Goal: Information Seeking & Learning: Learn about a topic

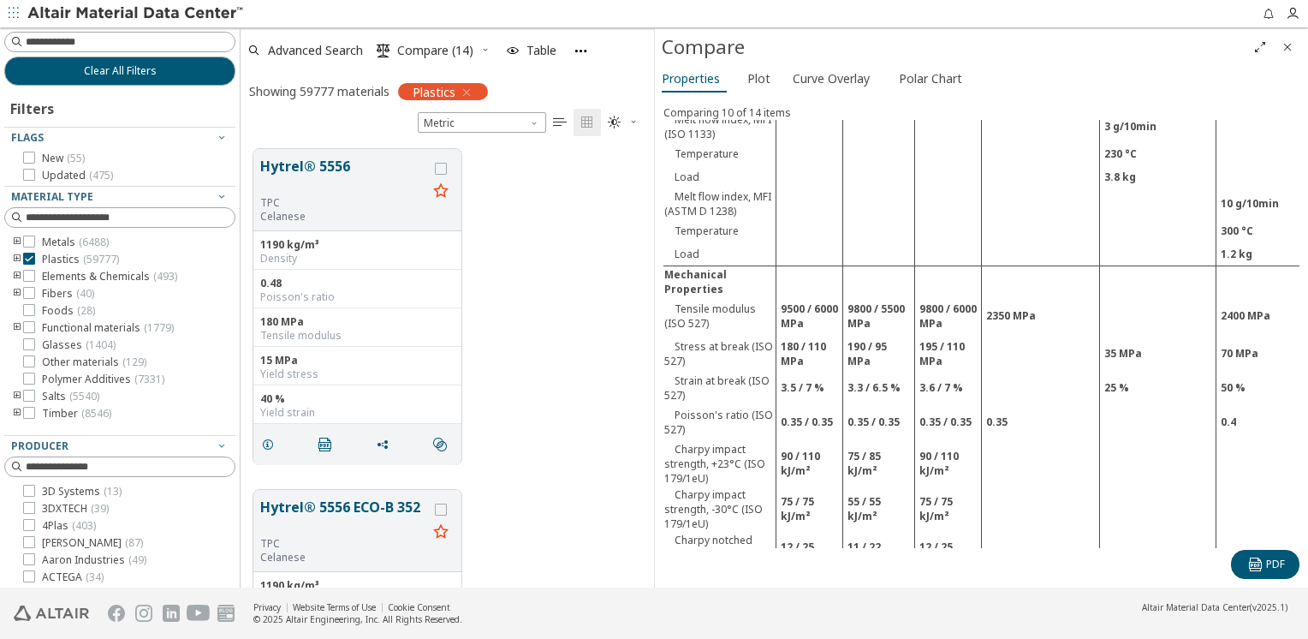
scroll to position [856, 0]
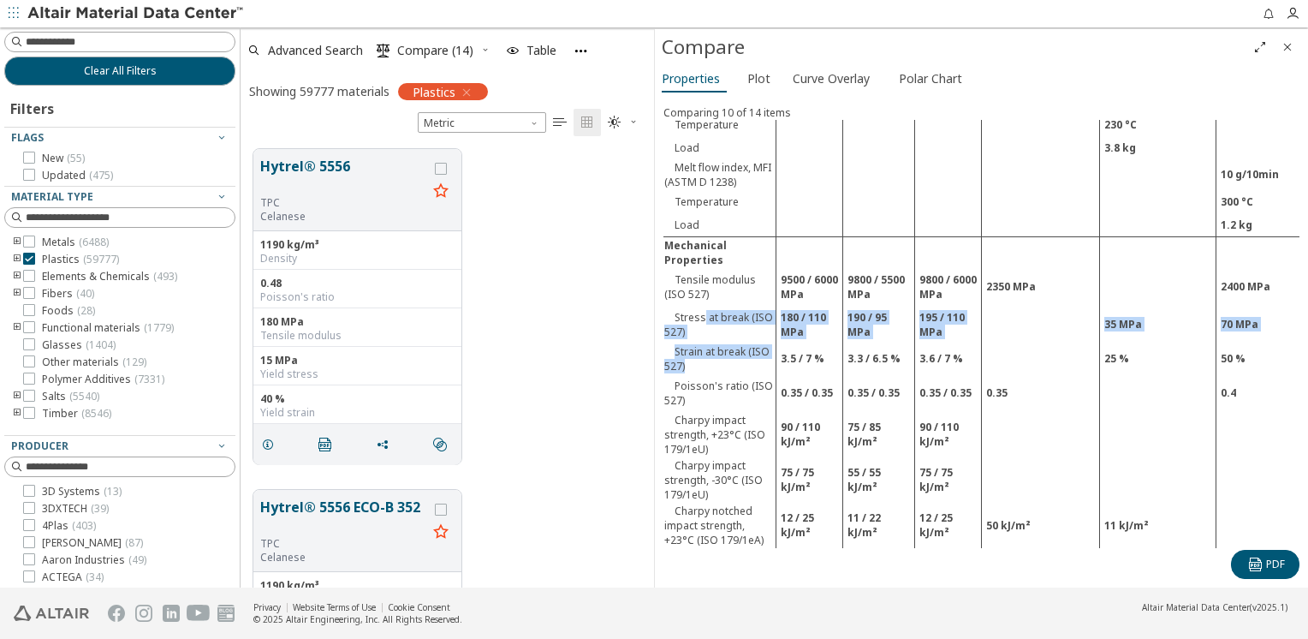
drag, startPoint x: 701, startPoint y: 334, endPoint x: 709, endPoint y: 379, distance: 46.0
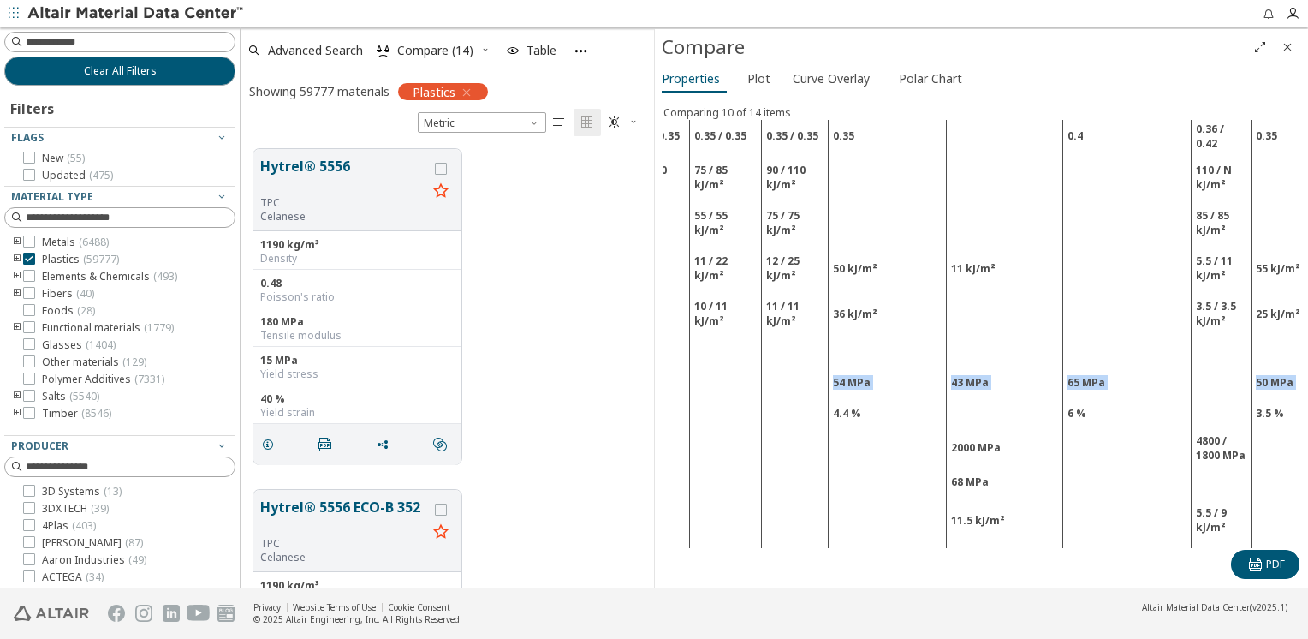
scroll to position [1113, 193]
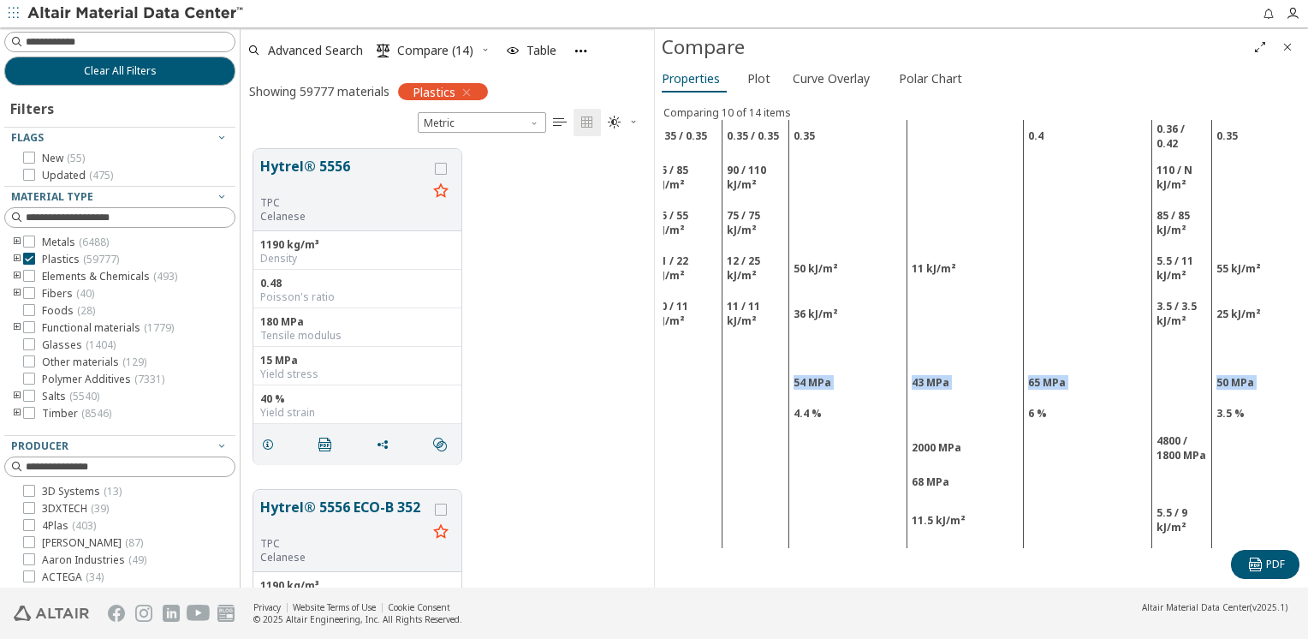
drag, startPoint x: 700, startPoint y: 373, endPoint x: 1246, endPoint y: 378, distance: 546.1
click at [1246, 378] on tr "Yield stress (ISO 527) 54 MPa 43 MPa 65 MPa 50 MPa 65 MPa" at bounding box center [1011, 382] width 1080 height 31
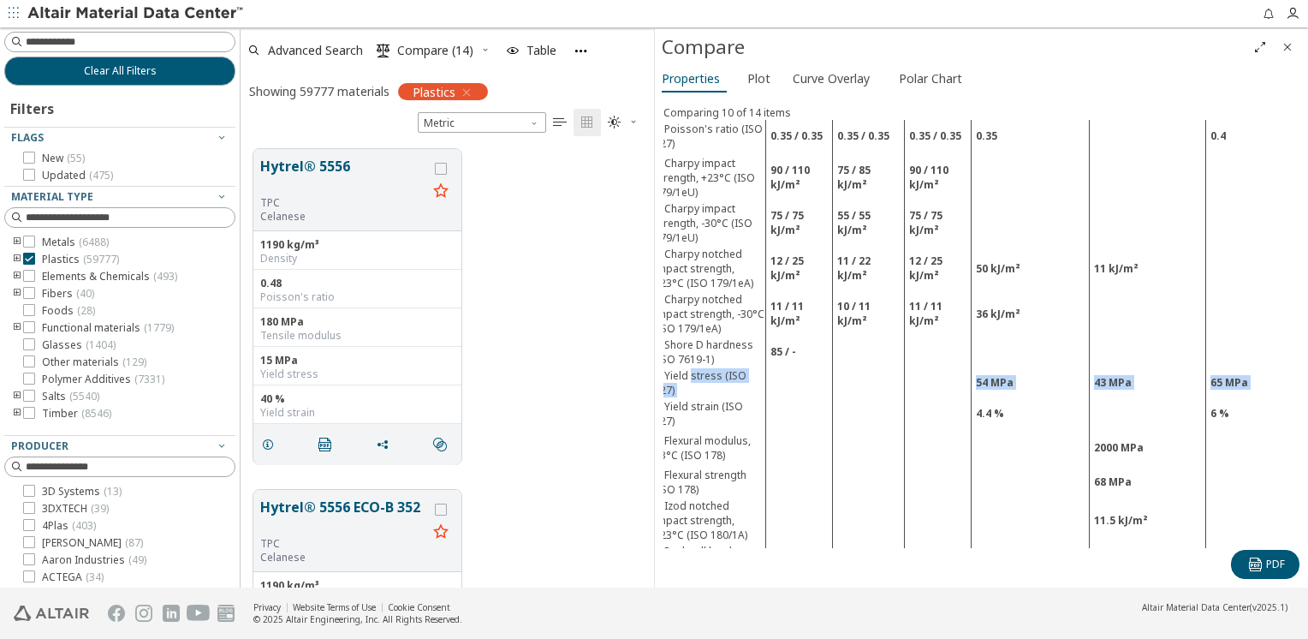
scroll to position [1113, 0]
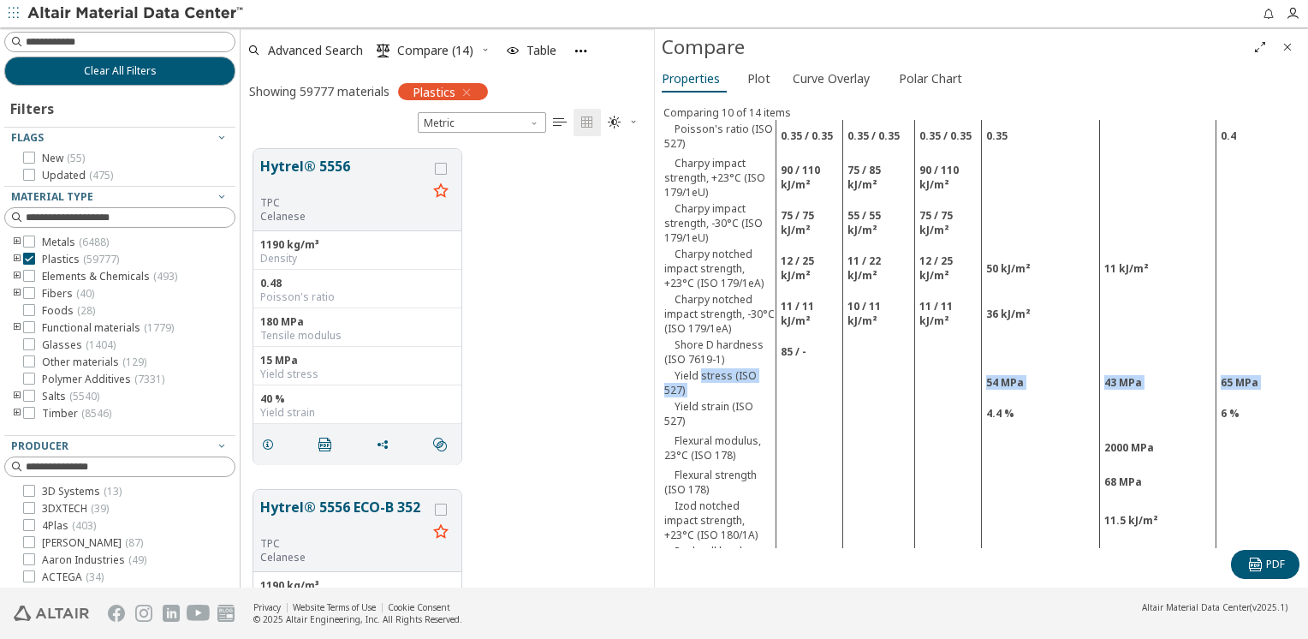
click at [703, 389] on td "Yield stress (ISO 527)" at bounding box center [719, 382] width 113 height 31
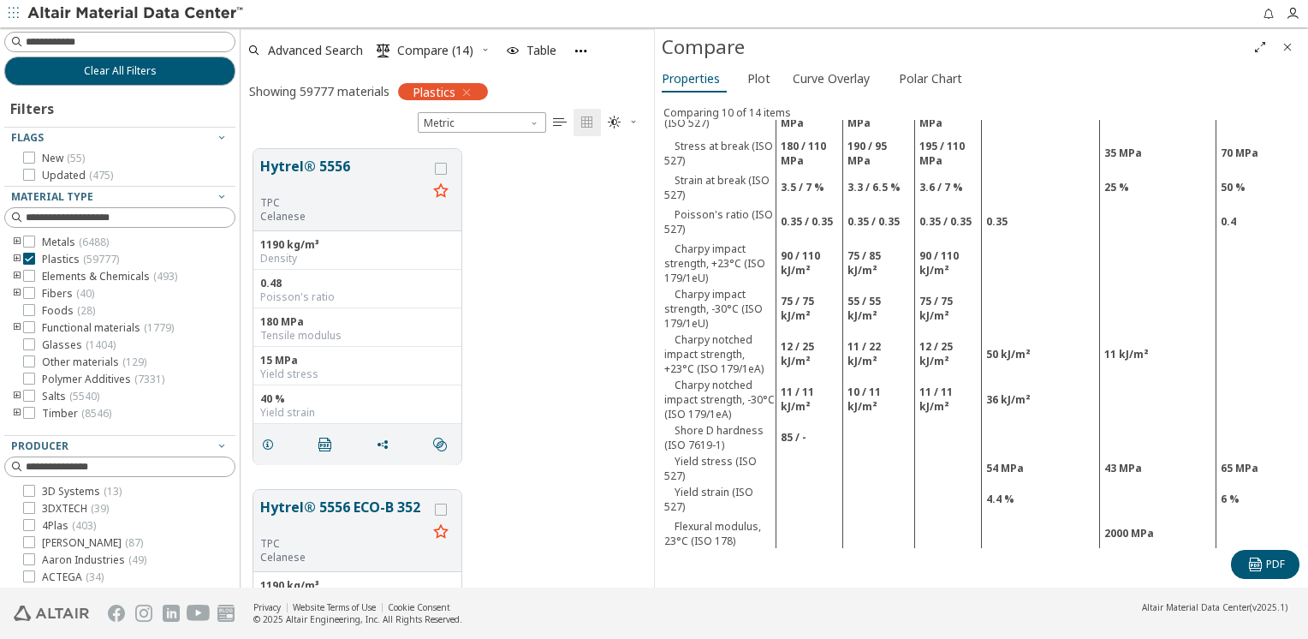
scroll to position [942, 0]
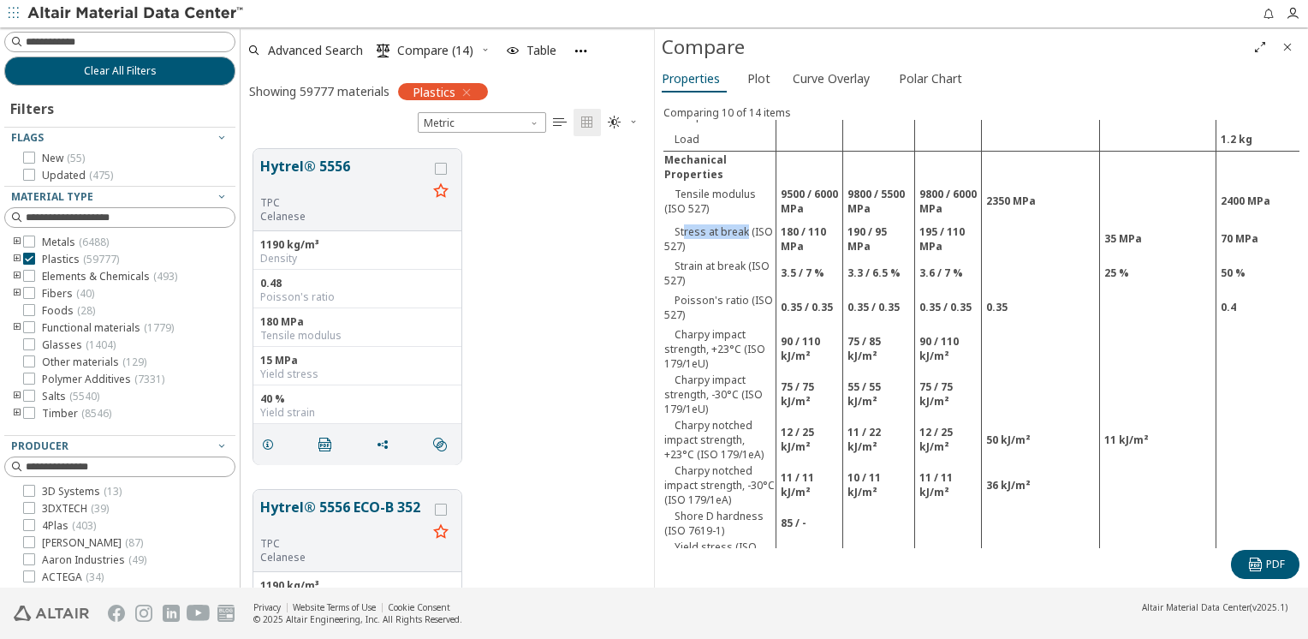
drag, startPoint x: 683, startPoint y: 245, endPoint x: 760, endPoint y: 245, distance: 77.0
click at [760, 245] on td "Stress at break (ISO 527)" at bounding box center [719, 239] width 113 height 38
drag, startPoint x: 760, startPoint y: 245, endPoint x: 750, endPoint y: 252, distance: 12.3
click at [750, 252] on td "Stress at break (ISO 527)" at bounding box center [719, 239] width 113 height 38
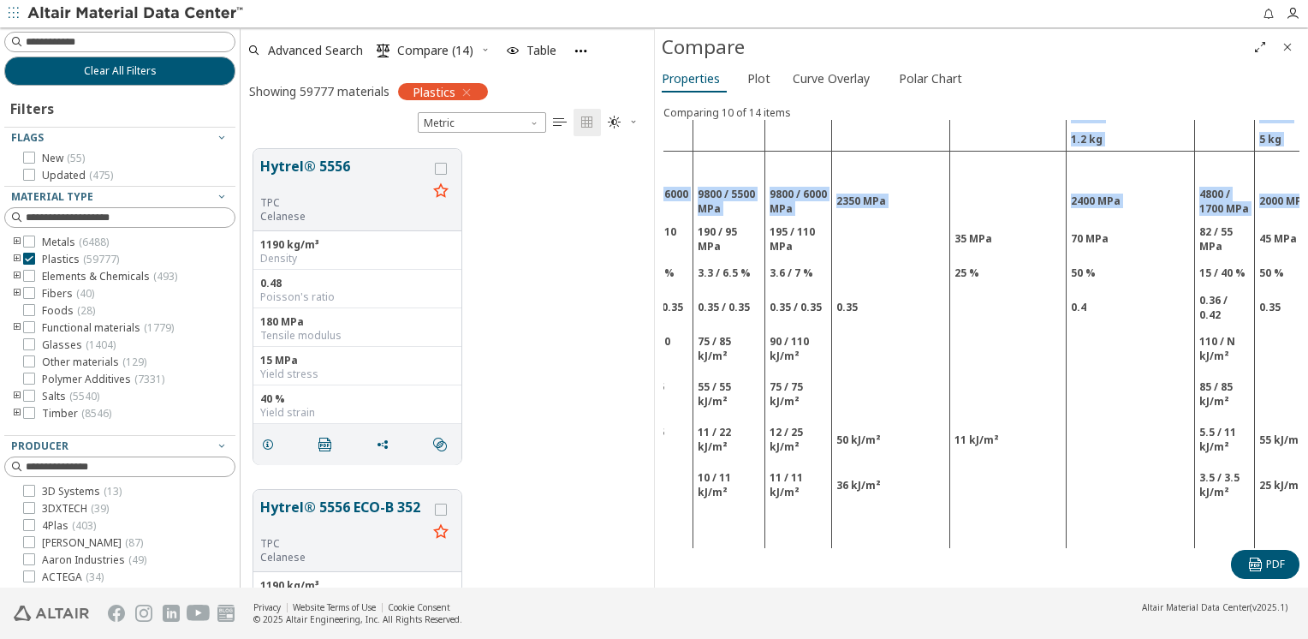
scroll to position [942, 193]
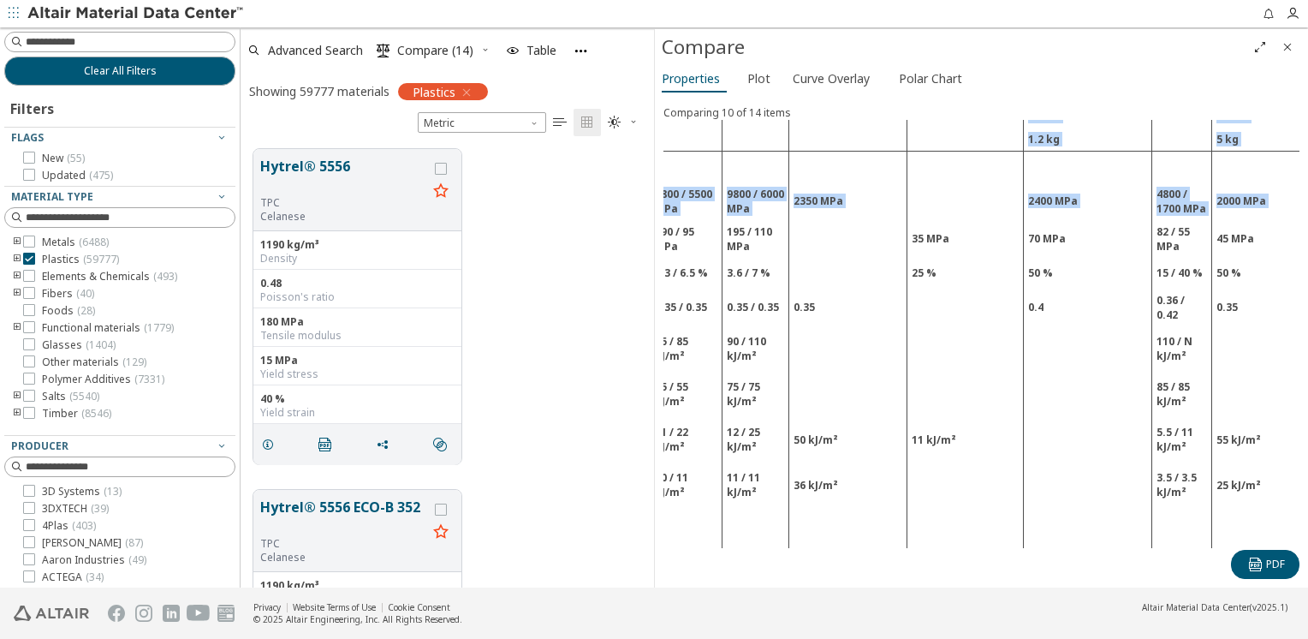
drag, startPoint x: 679, startPoint y: 251, endPoint x: 1310, endPoint y: 252, distance: 630.8
click at [1307, 252] on html "Feedback Clear All Filters Filters Flags New ( 55 ) Updated ( 475 ) Material Ty…" at bounding box center [654, 319] width 1308 height 639
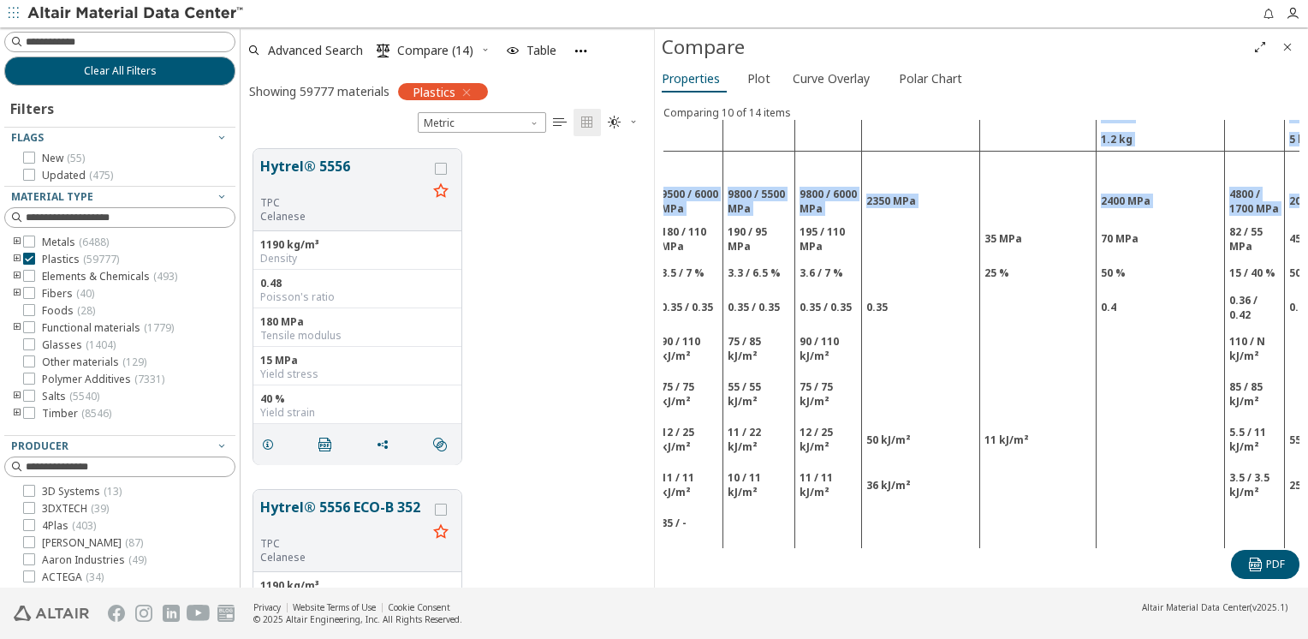
scroll to position [942, 0]
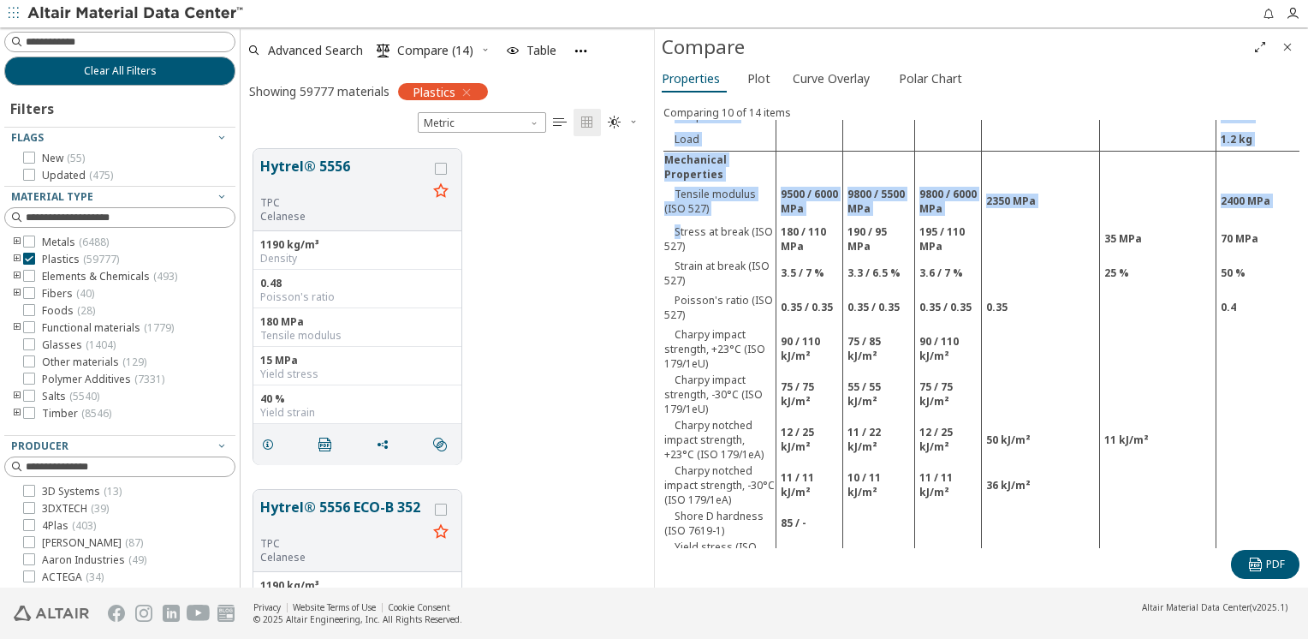
click at [728, 415] on td "Charpy impact strength, -30°C (ISO 179/1eU)" at bounding box center [719, 393] width 113 height 45
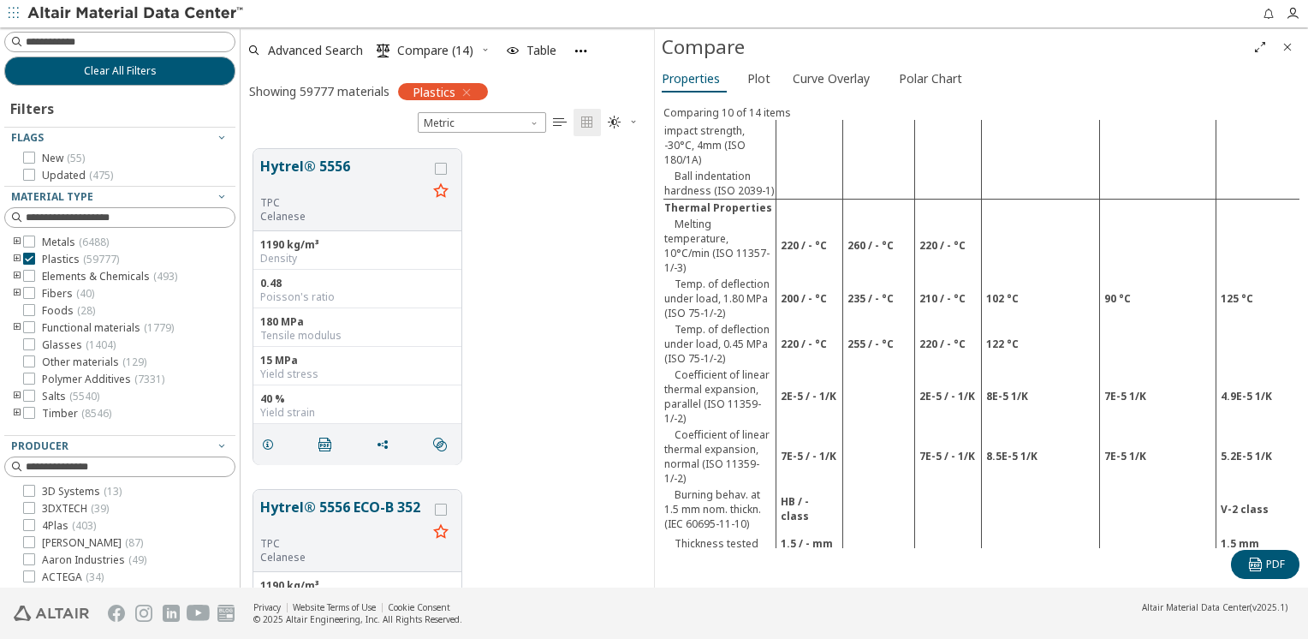
scroll to position [2482, 0]
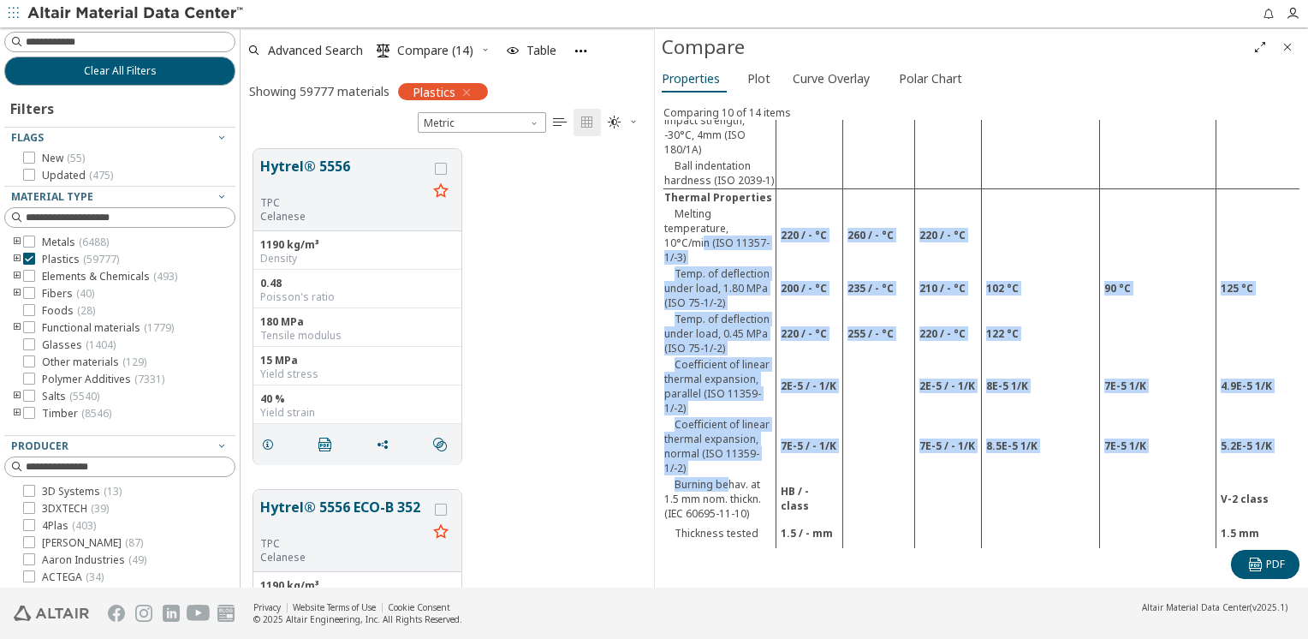
drag, startPoint x: 705, startPoint y: 194, endPoint x: 729, endPoint y: 447, distance: 253.6
click at [729, 447] on tbody "Akulon® Care K1G6 Akulon® Diablo HT-HG6 Akulon® K224-LG6 /E Bayblend® T65 XF [P…" at bounding box center [1203, 105] width 1080 height 4600
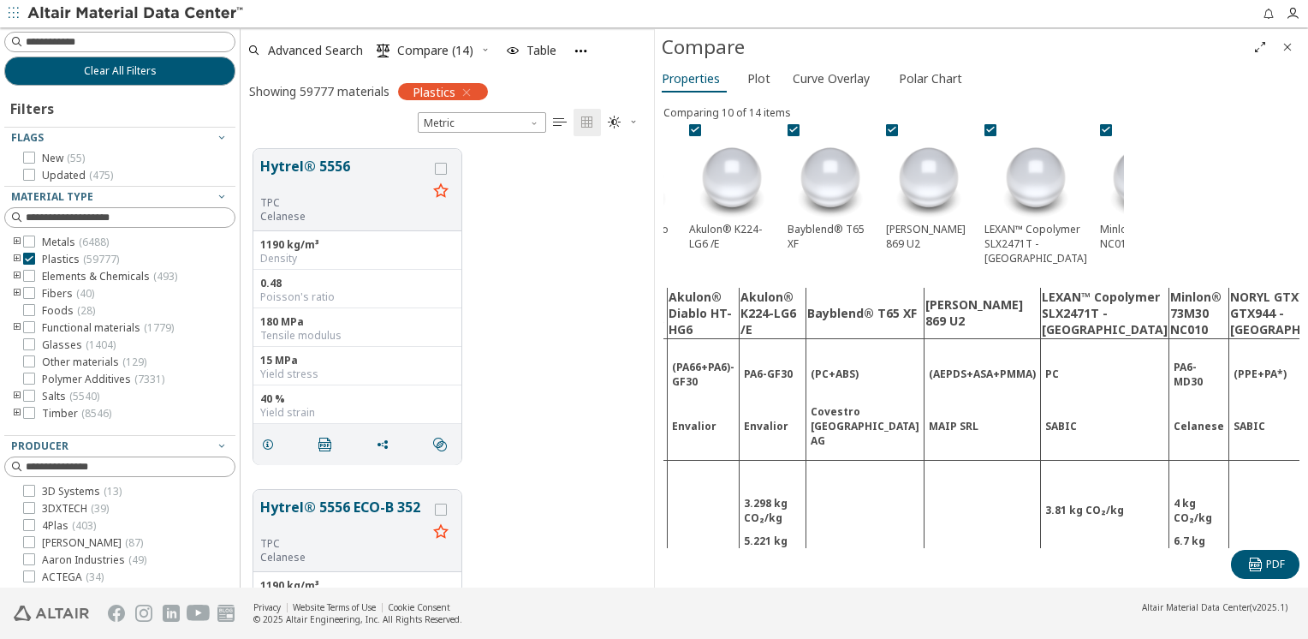
scroll to position [0, 192]
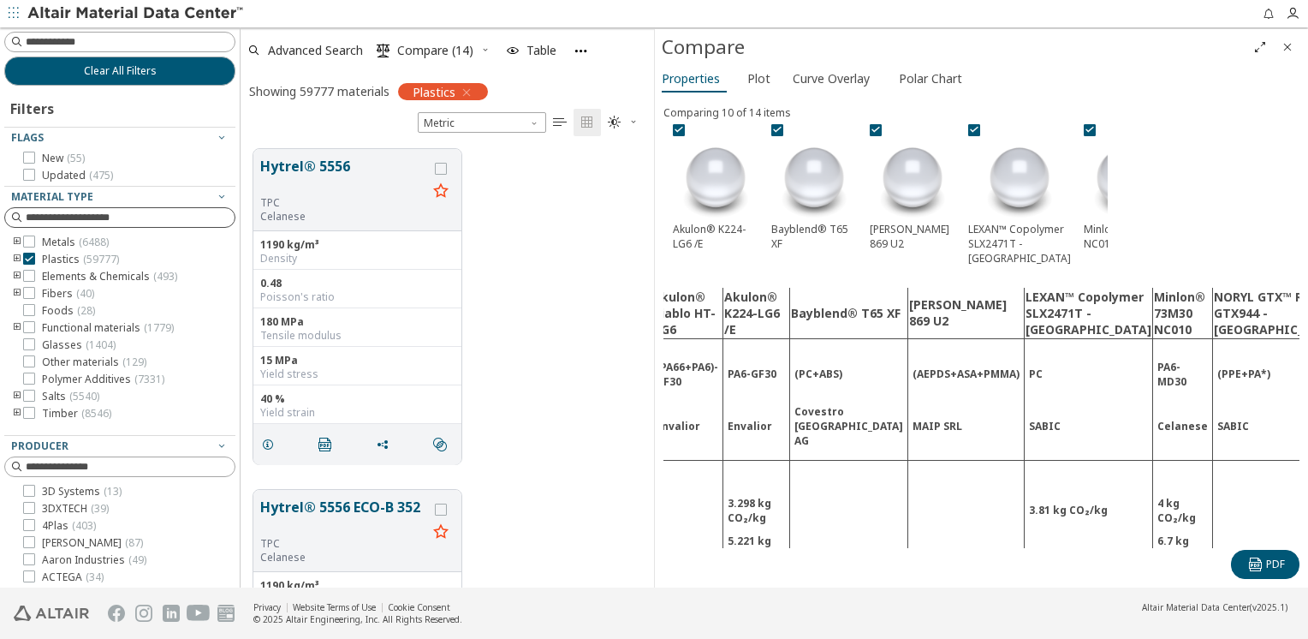
click at [89, 219] on input at bounding box center [130, 217] width 209 height 17
click at [157, 39] on input at bounding box center [122, 42] width 228 height 19
type input "********"
click at [96, 42] on input at bounding box center [122, 42] width 228 height 19
type input "********"
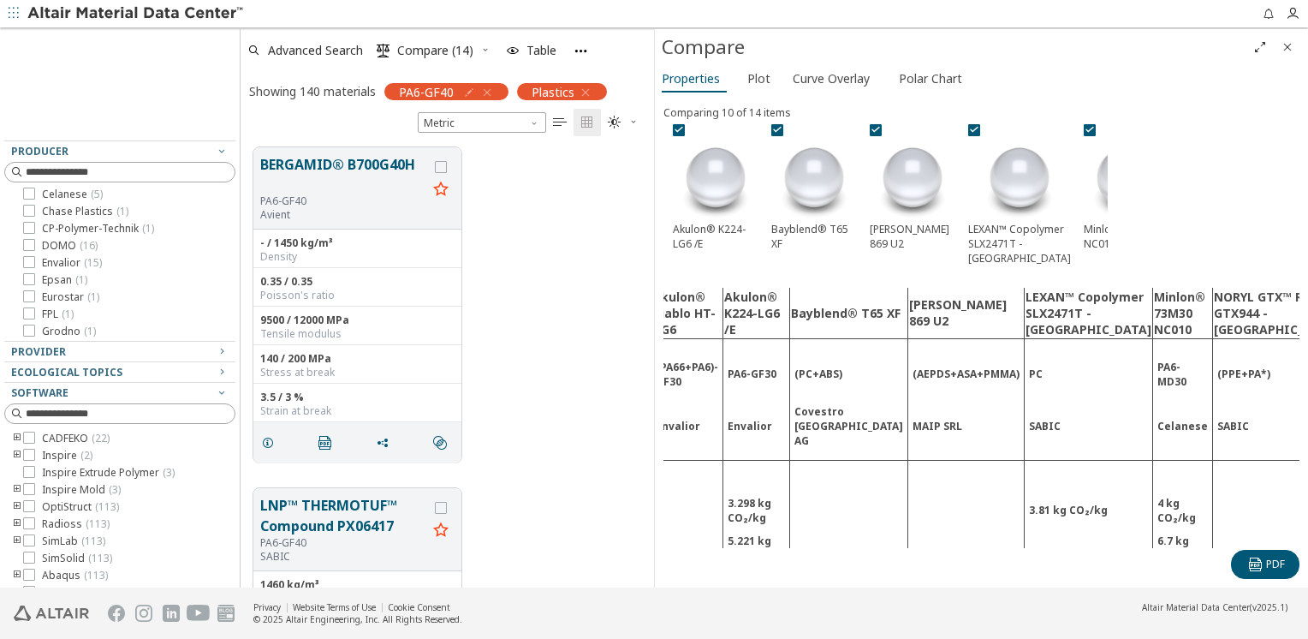
scroll to position [131, 0]
click at [72, 255] on span "Envalior ( 15 )" at bounding box center [72, 254] width 60 height 14
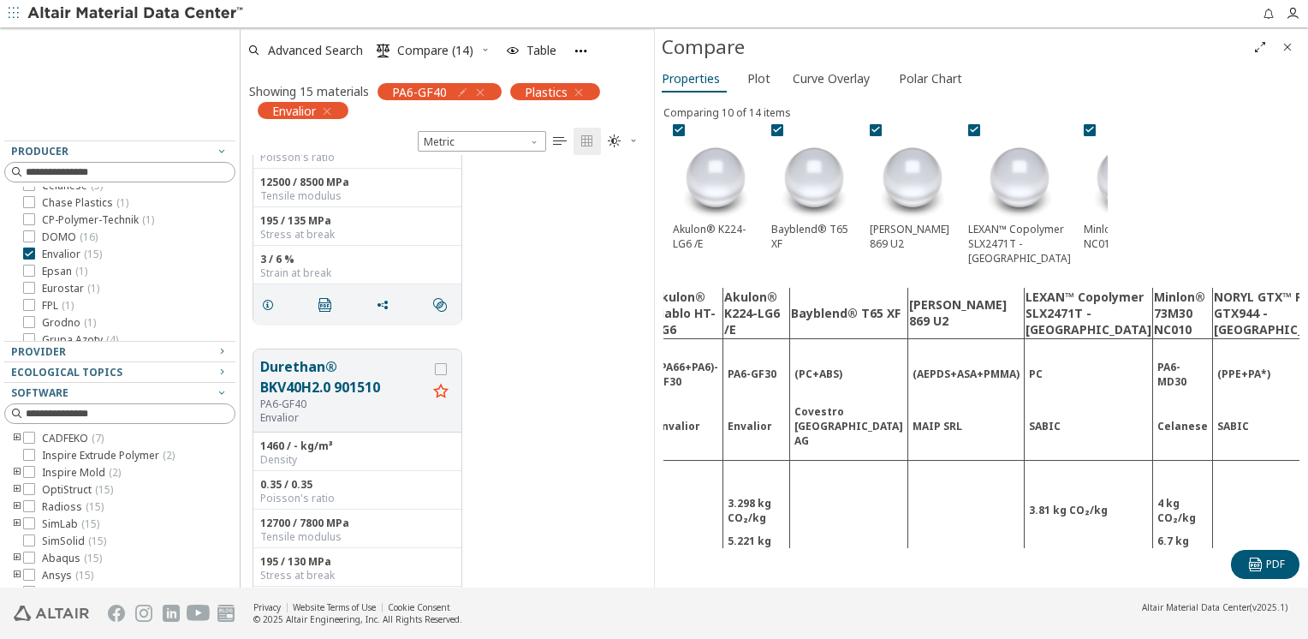
scroll to position [1541, 0]
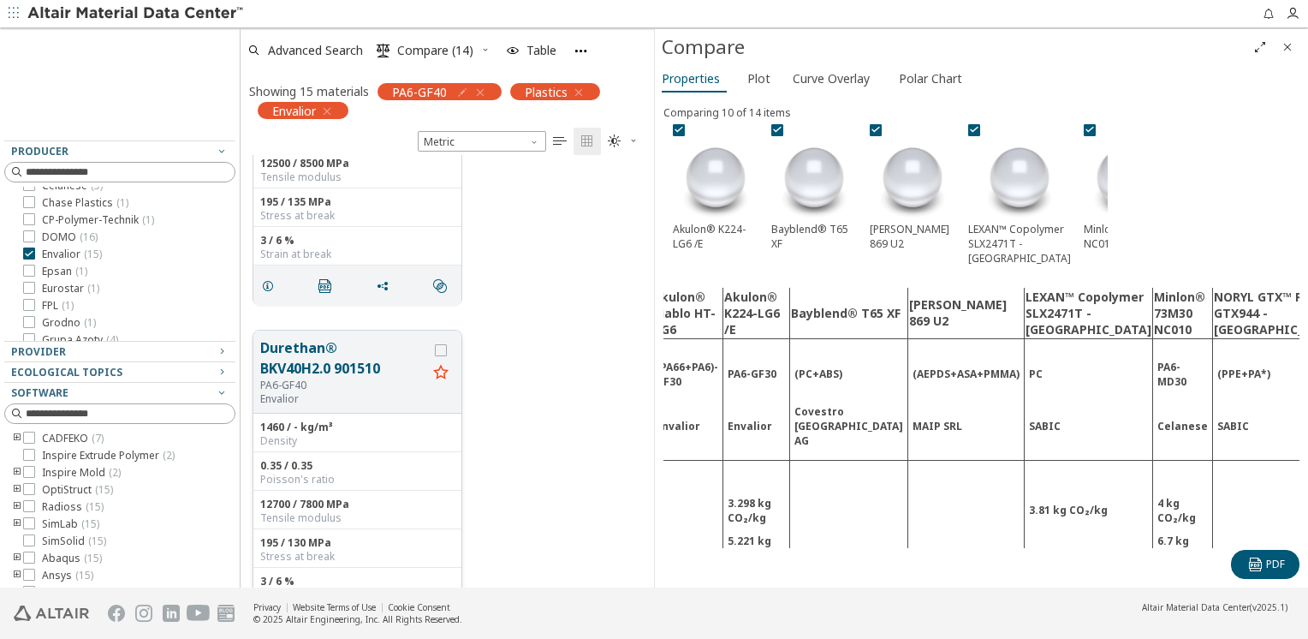
click at [331, 369] on button "Durethan® BKV40H2.0 901510" at bounding box center [343, 357] width 167 height 41
